Goal: Task Accomplishment & Management: Manage account settings

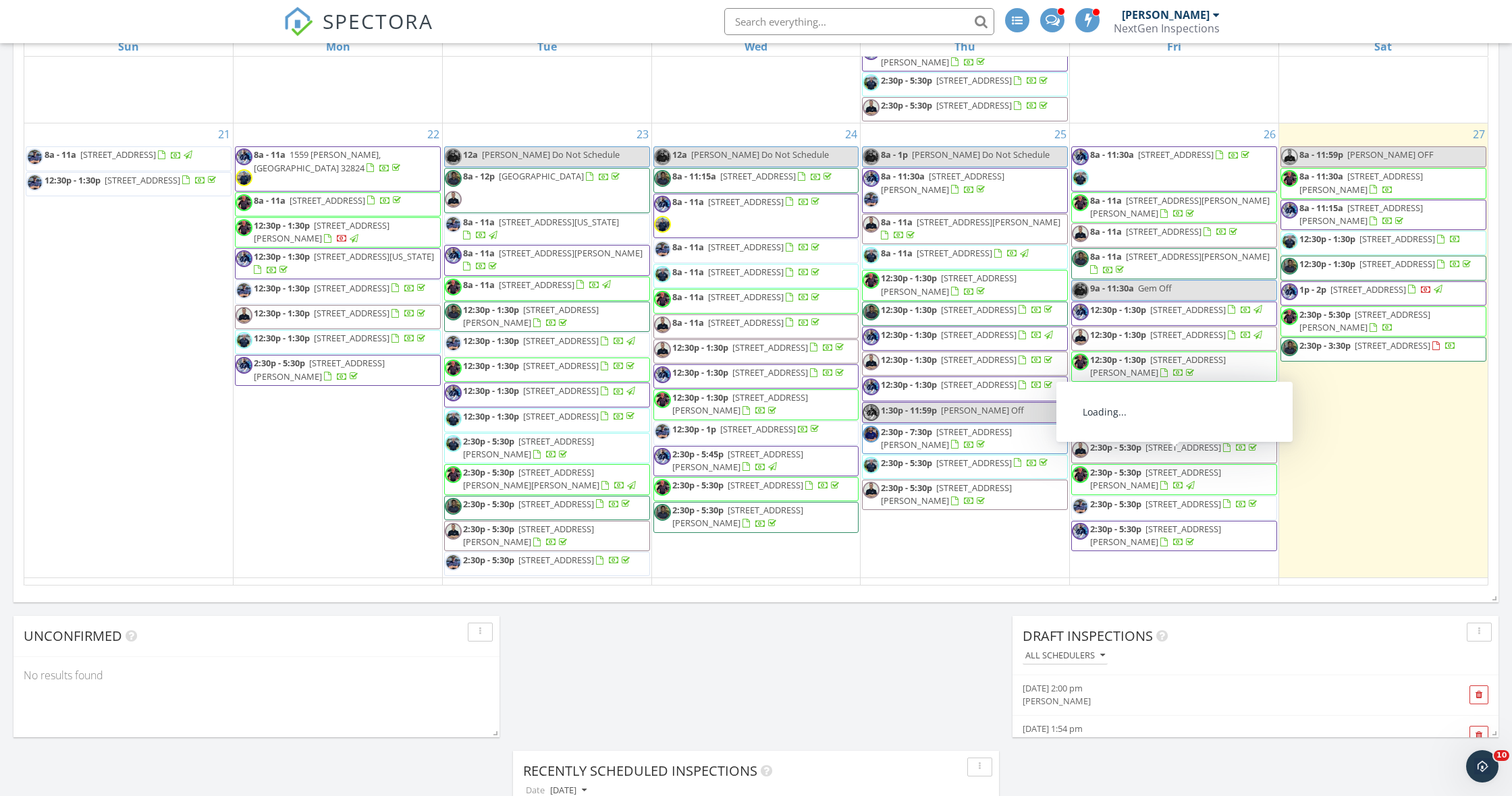
scroll to position [1047, 0]
click at [1359, 245] on span "171 Rosewood Ave, Ormond Beach 32174" at bounding box center [1396, 240] width 76 height 12
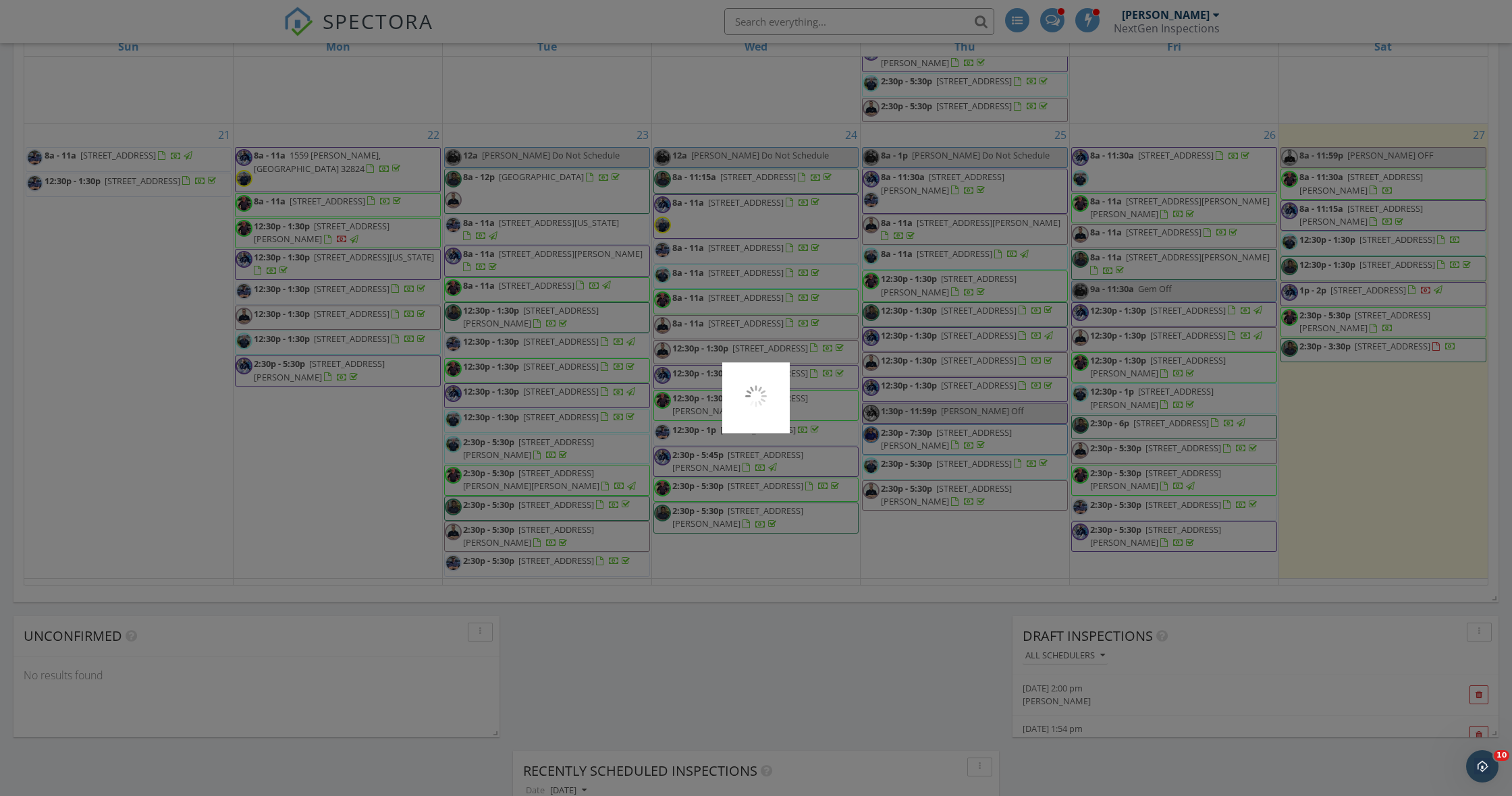
click at [1328, 389] on div at bounding box center [756, 398] width 1512 height 796
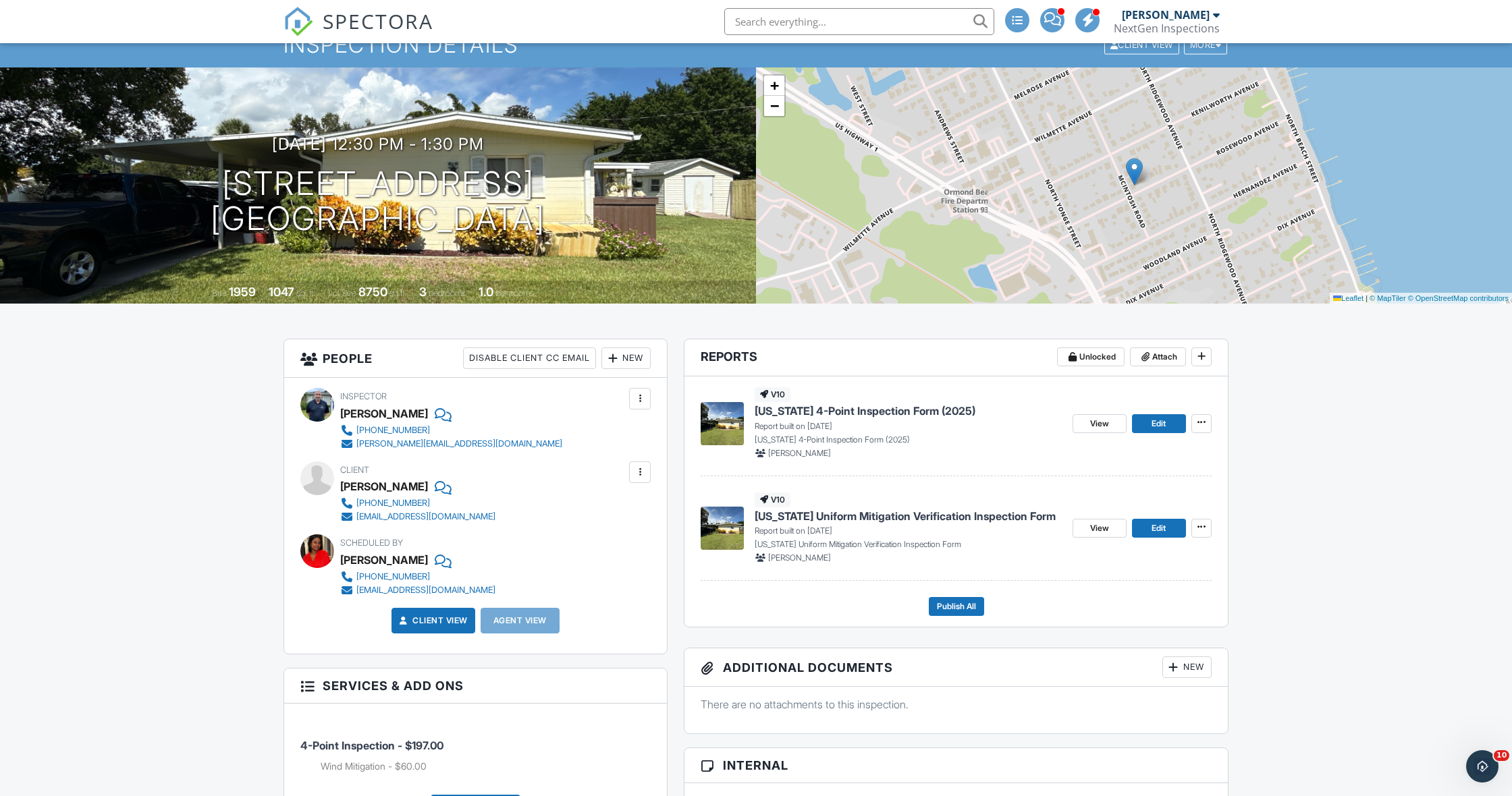
scroll to position [58, 0]
click at [1098, 426] on span "View" at bounding box center [1099, 423] width 19 height 13
click at [1160, 426] on span "Edit" at bounding box center [1158, 423] width 14 height 13
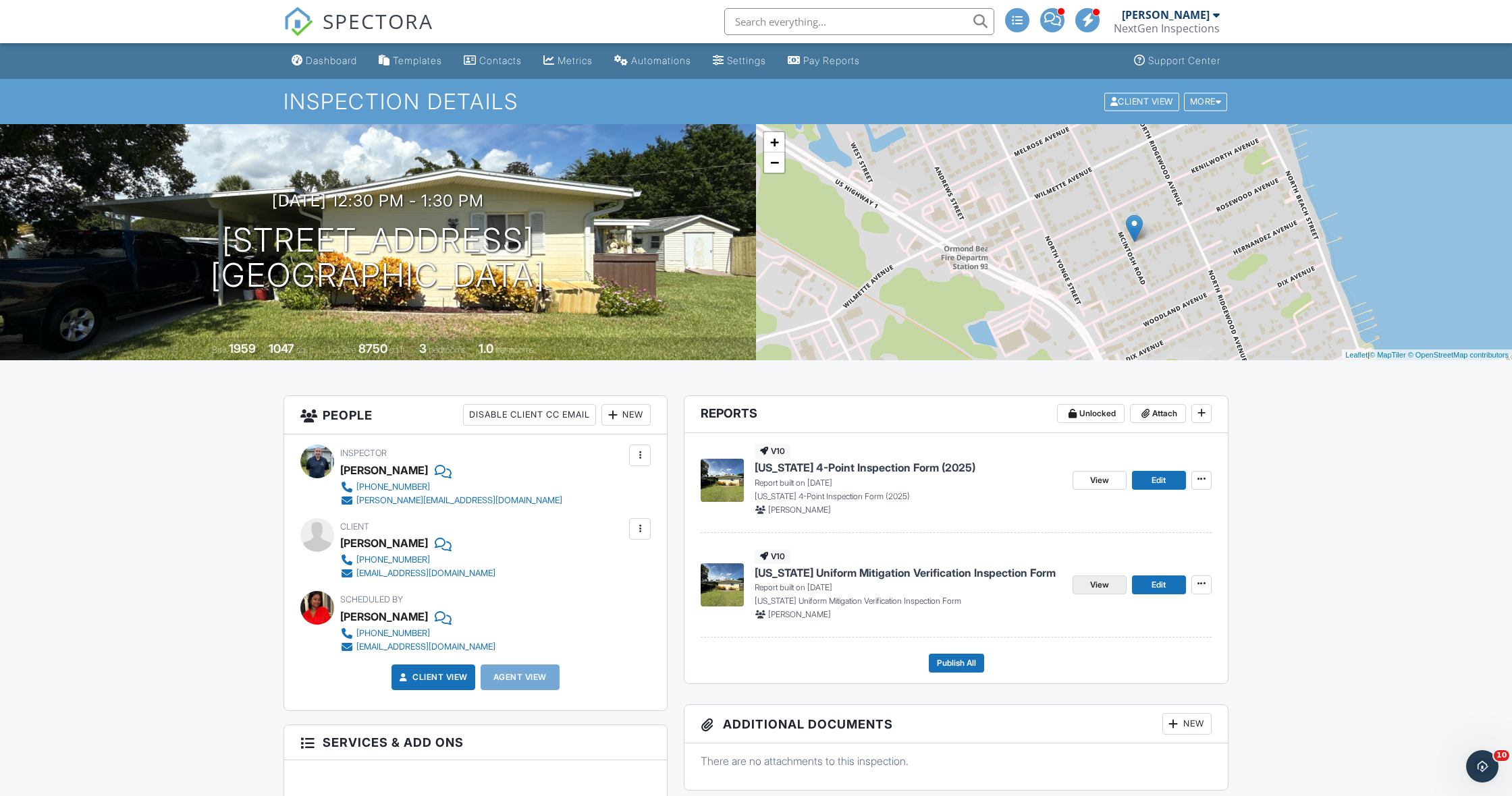
click at [1098, 588] on span "View" at bounding box center [1099, 585] width 19 height 13
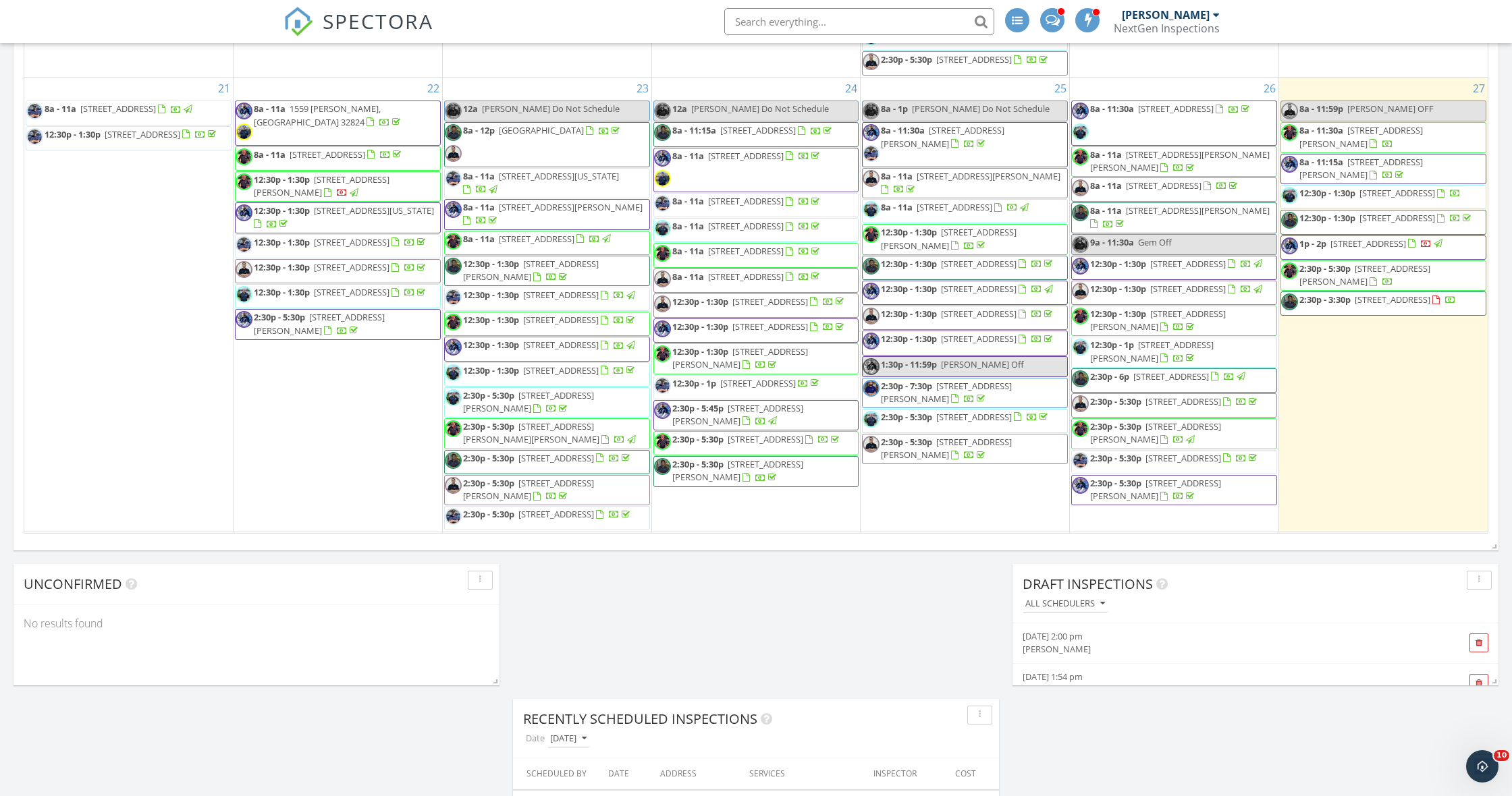
scroll to position [1043, 0]
click at [1344, 197] on span "12:30p - 1:30p" at bounding box center [1327, 192] width 56 height 12
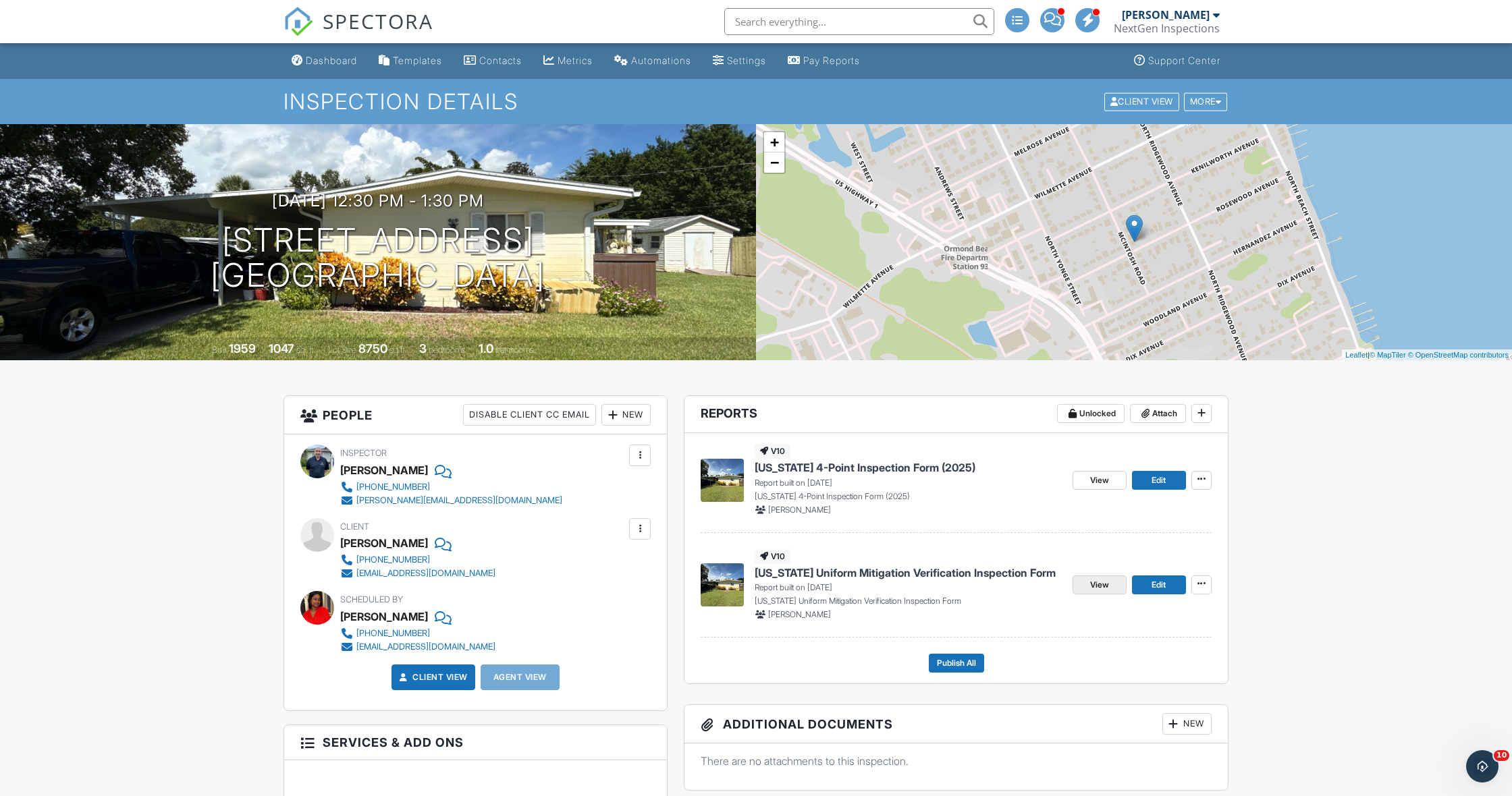
click at [1088, 585] on link "View" at bounding box center [1100, 585] width 54 height 19
click at [1154, 586] on span "Edit" at bounding box center [1158, 585] width 14 height 13
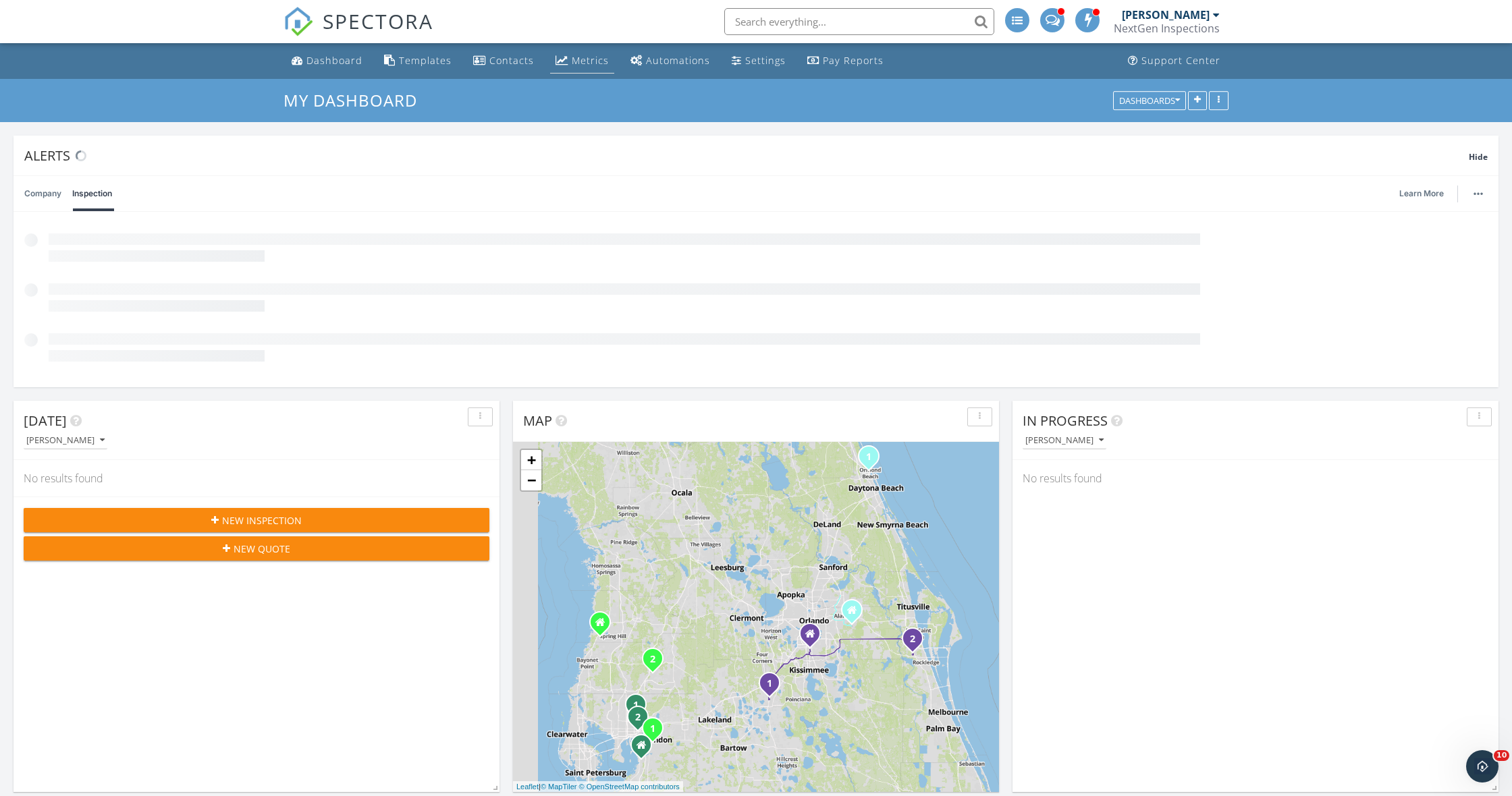
click at [572, 61] on div "Metrics" at bounding box center [590, 60] width 37 height 13
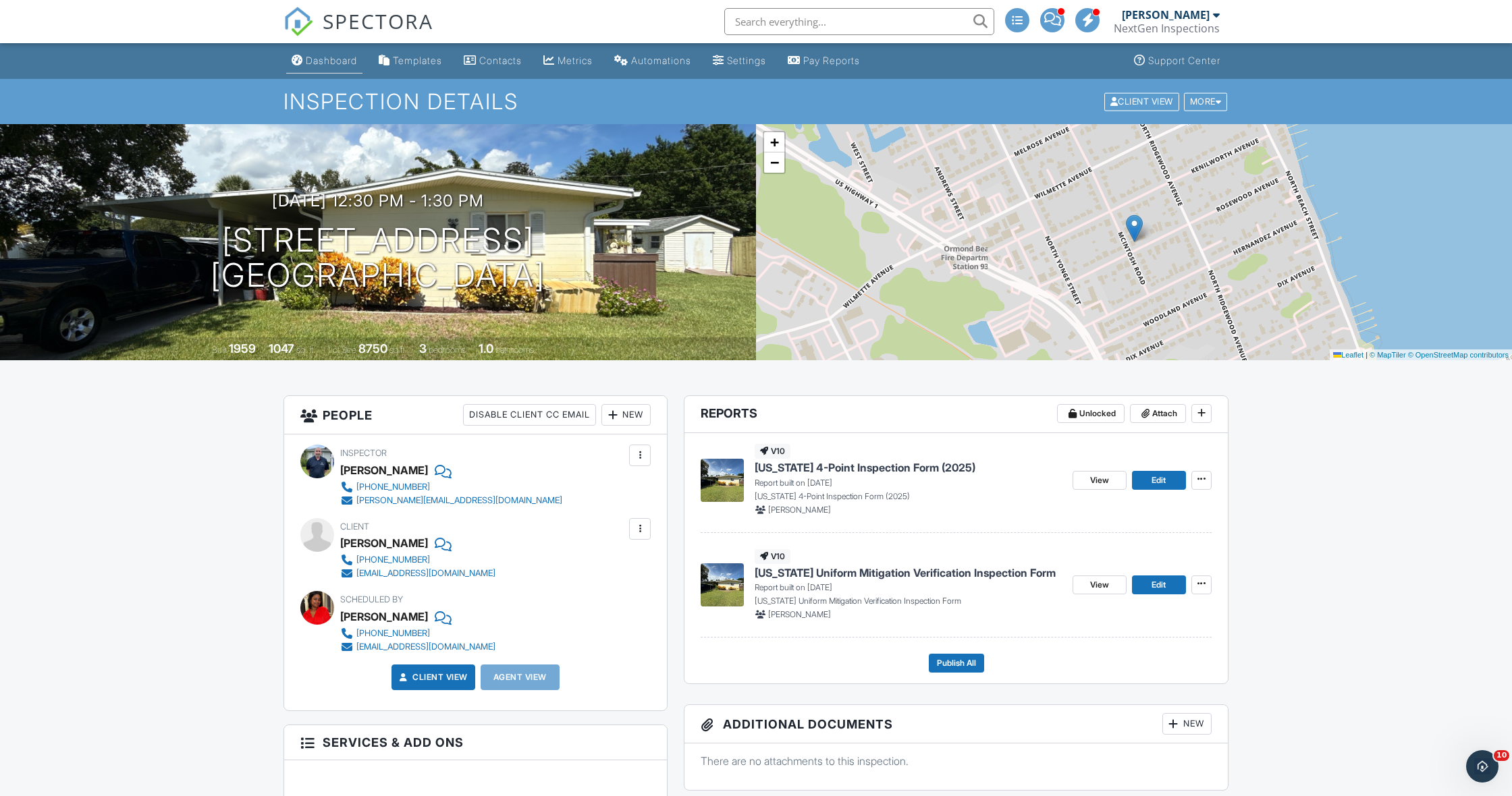
click at [338, 64] on div "Dashboard" at bounding box center [331, 60] width 51 height 12
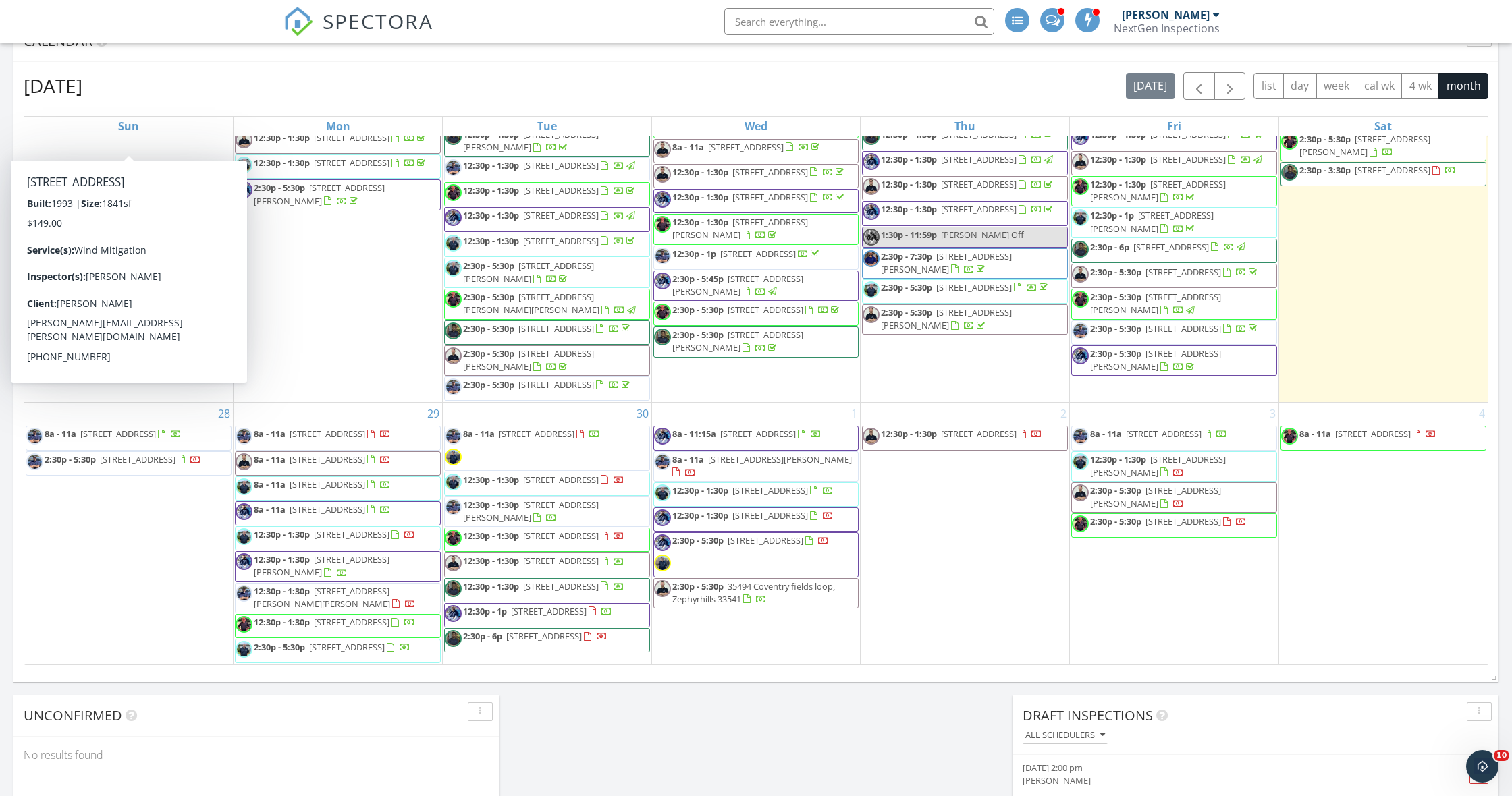
scroll to position [1325, 0]
click at [17, 521] on div "[DATE] [DATE] list day week cal wk 4 wk month Sun Mon Tue Wed Thu Fri Sat 31 1 …" at bounding box center [755, 369] width 1485 height 613
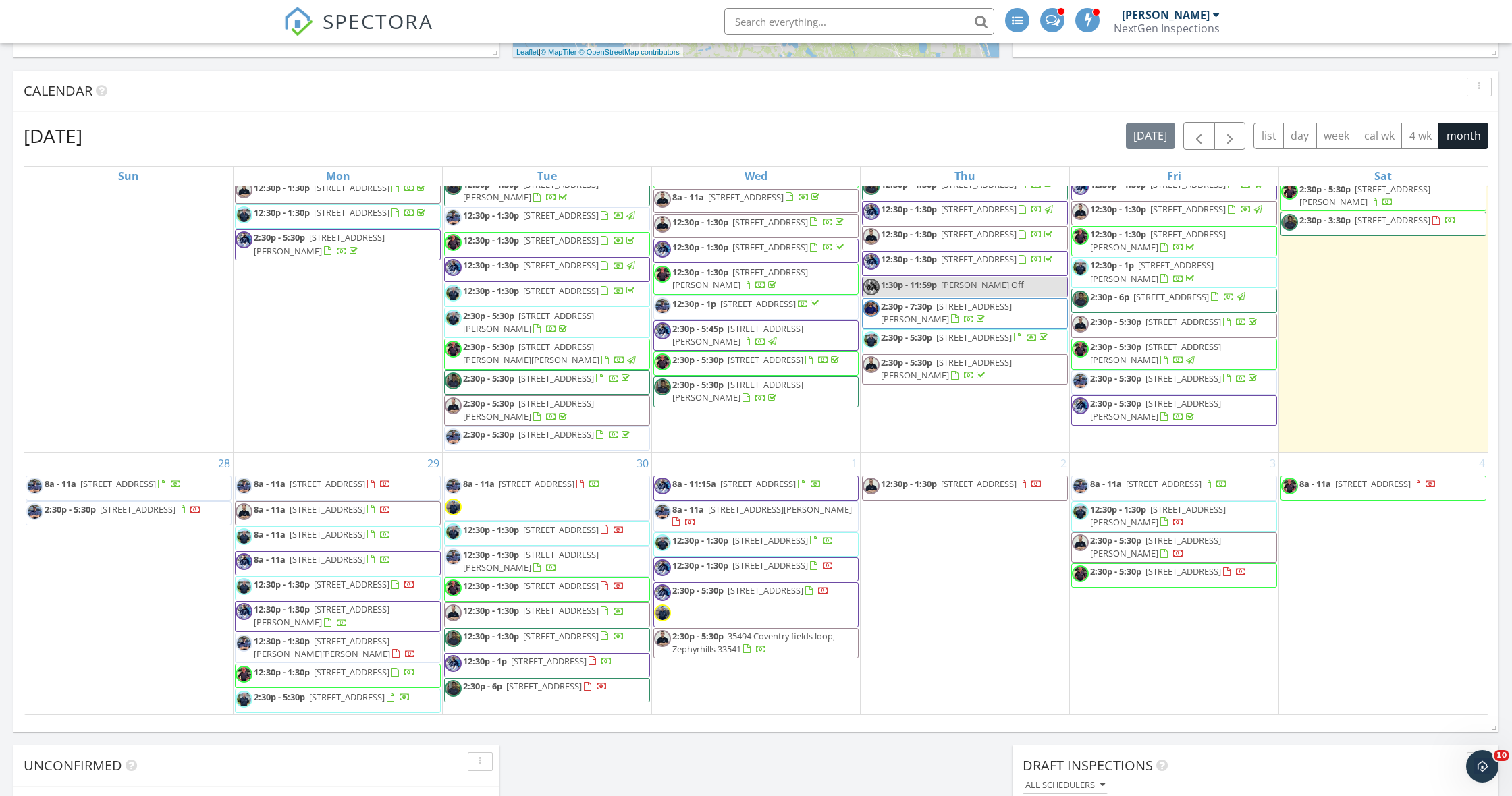
scroll to position [1503, 0]
click at [18, 574] on div "[DATE] [DATE] list day week cal wk 4 wk month Sun Mon Tue Wed Thu Fri Sat 31 1 …" at bounding box center [755, 418] width 1485 height 613
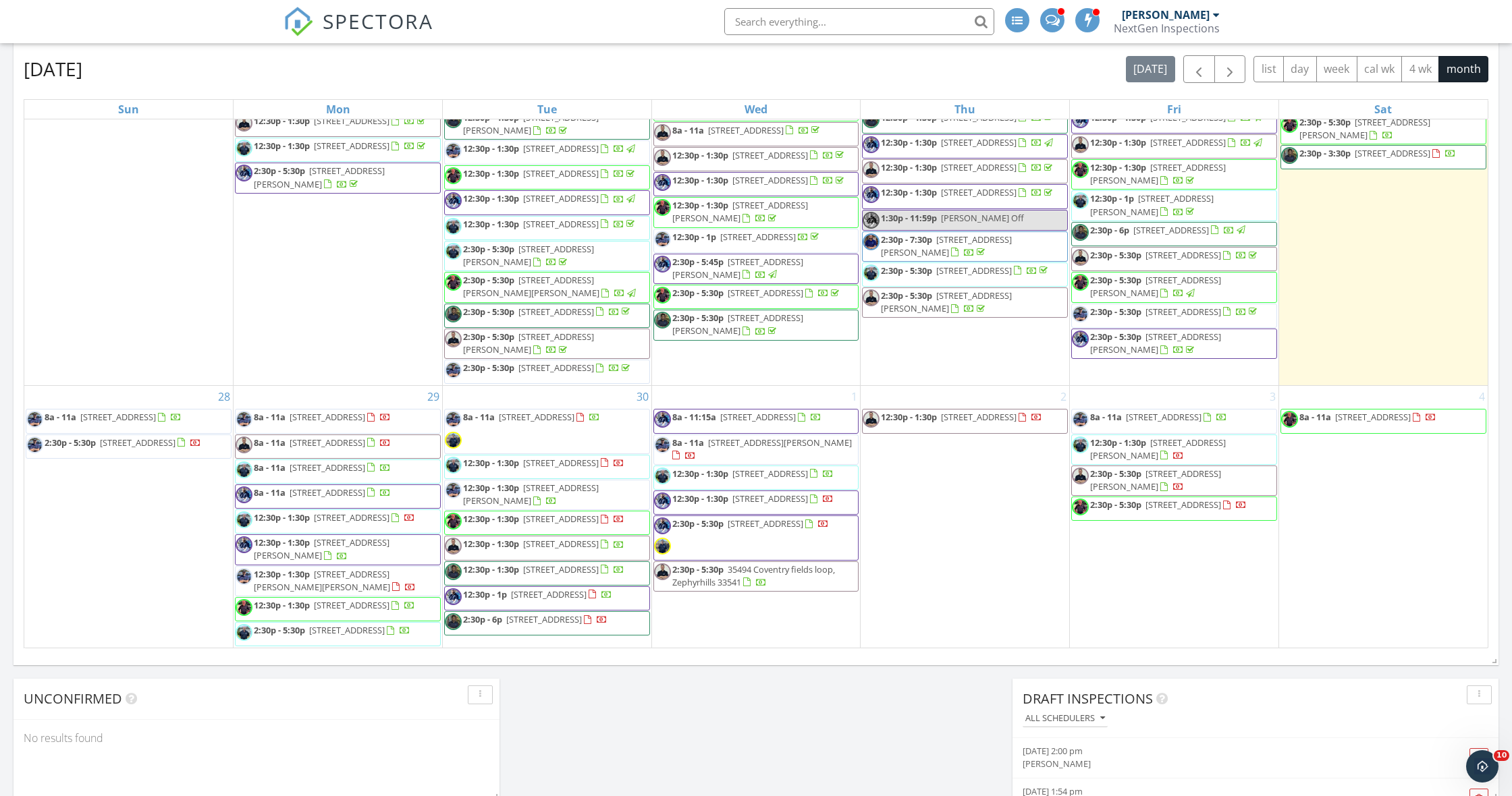
scroll to position [802, 0]
click at [786, 690] on div "[DATE] [PERSON_NAME] No results found New Inspection New Quote Map 1 1 2 1 2 1 …" at bounding box center [756, 351] width 1512 height 1532
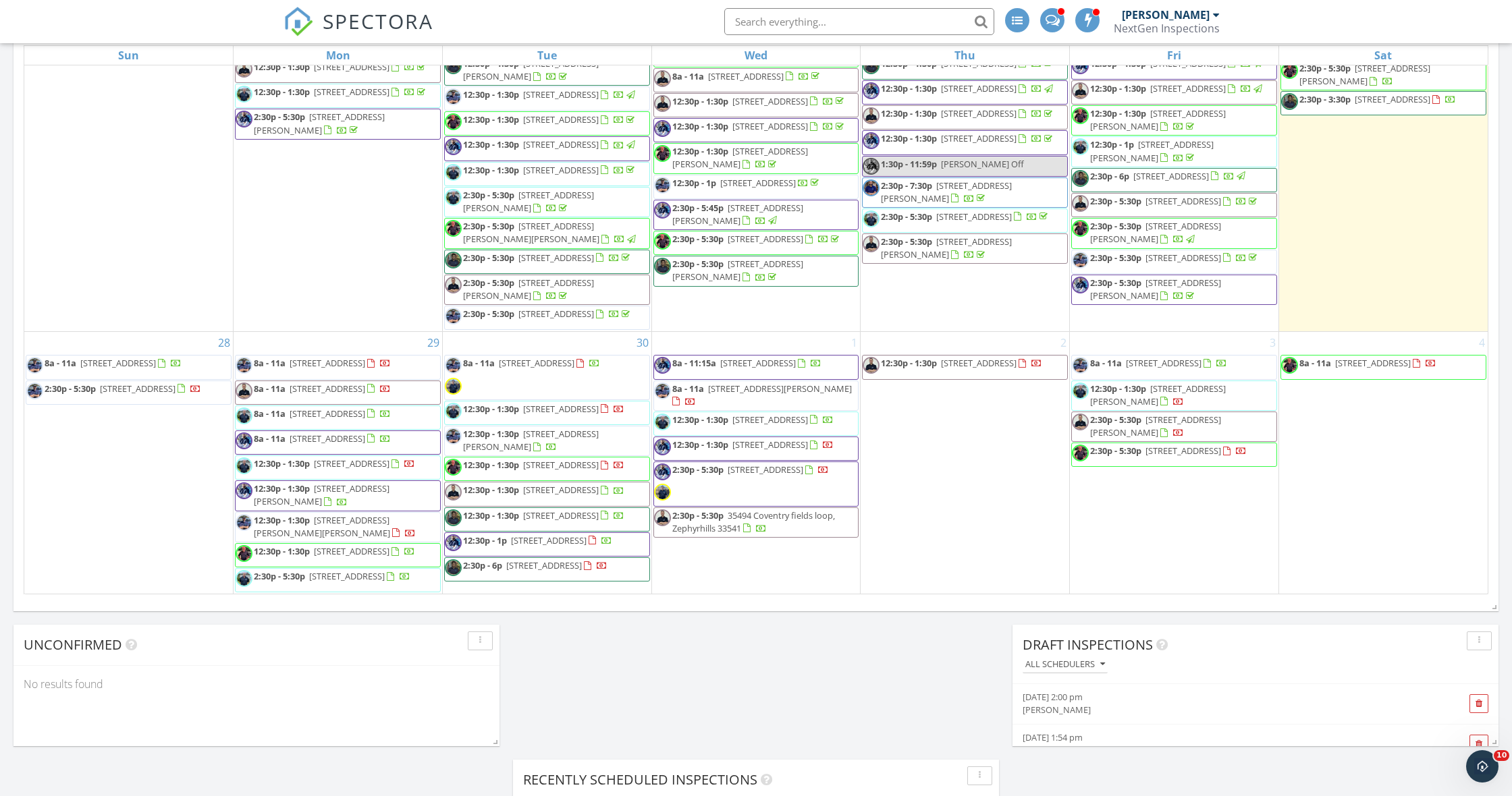
scroll to position [837, 0]
